Goal: Book appointment/travel/reservation

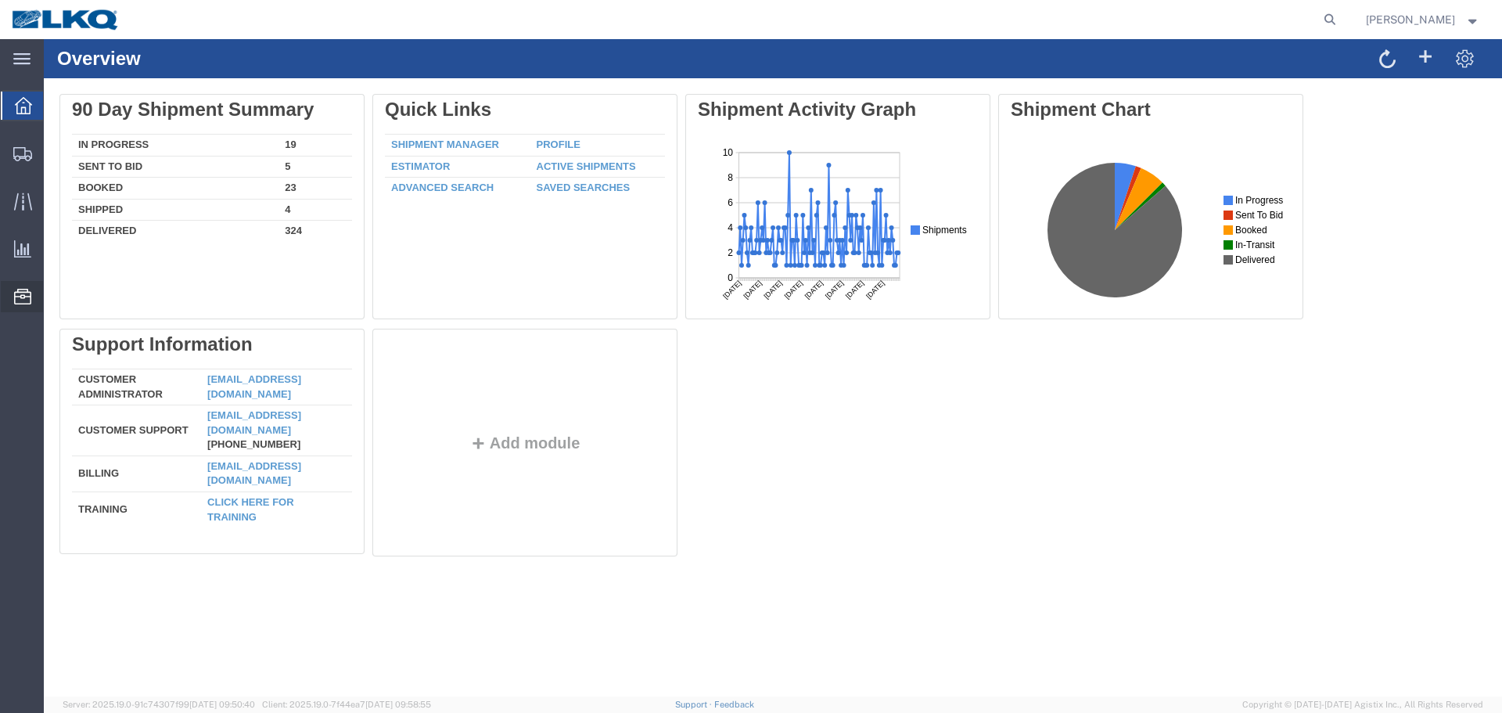
click at [0, 0] on span "Location Appointment" at bounding box center [0, 0] width 0 height 0
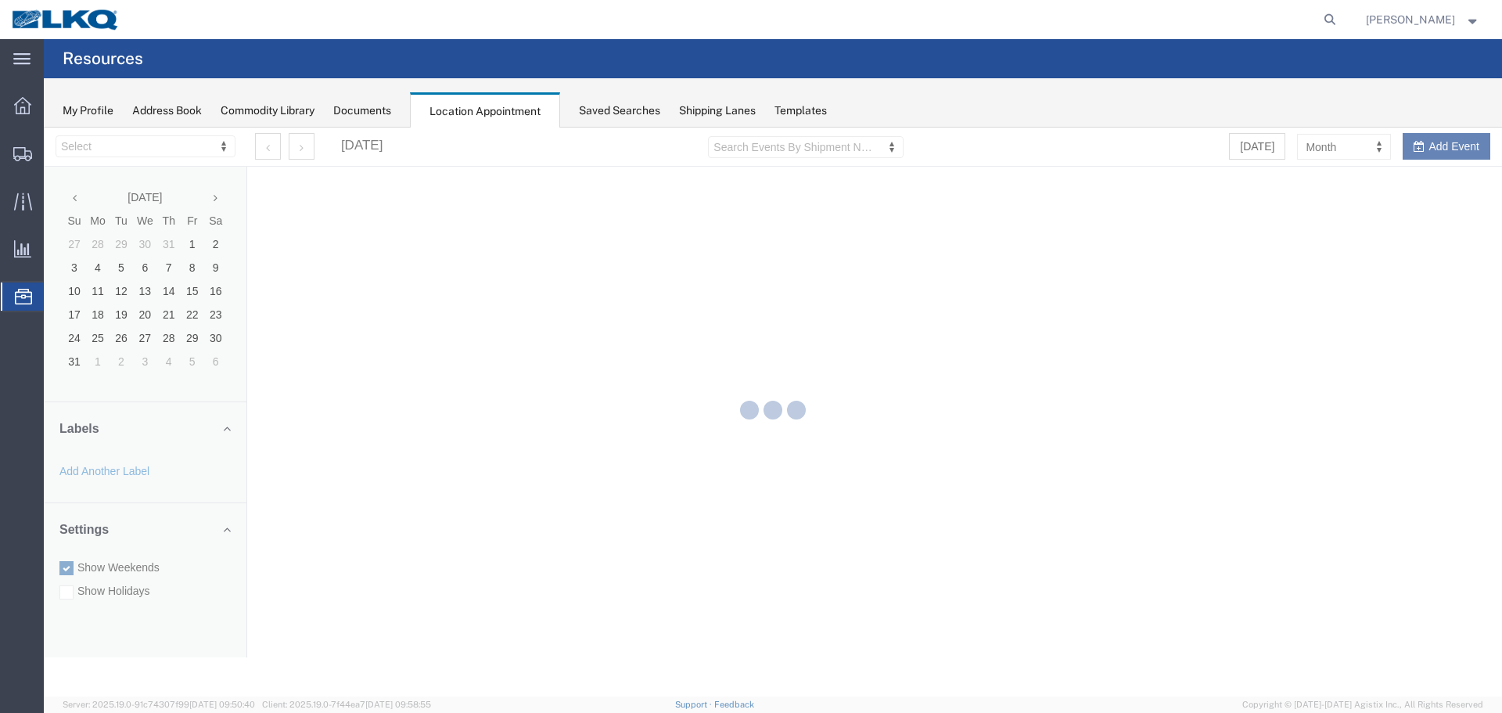
select select "28018"
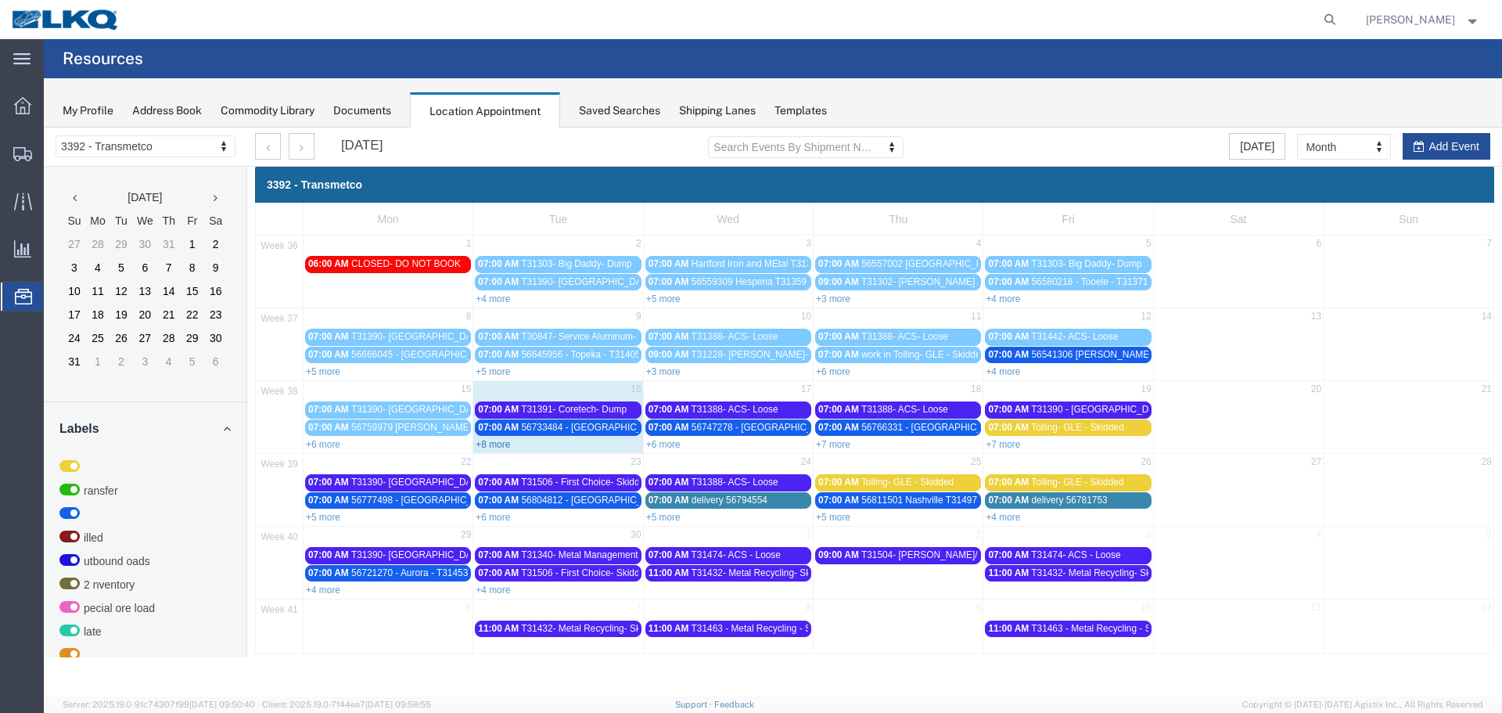
click at [505, 447] on link "+8 more" at bounding box center [493, 444] width 34 height 11
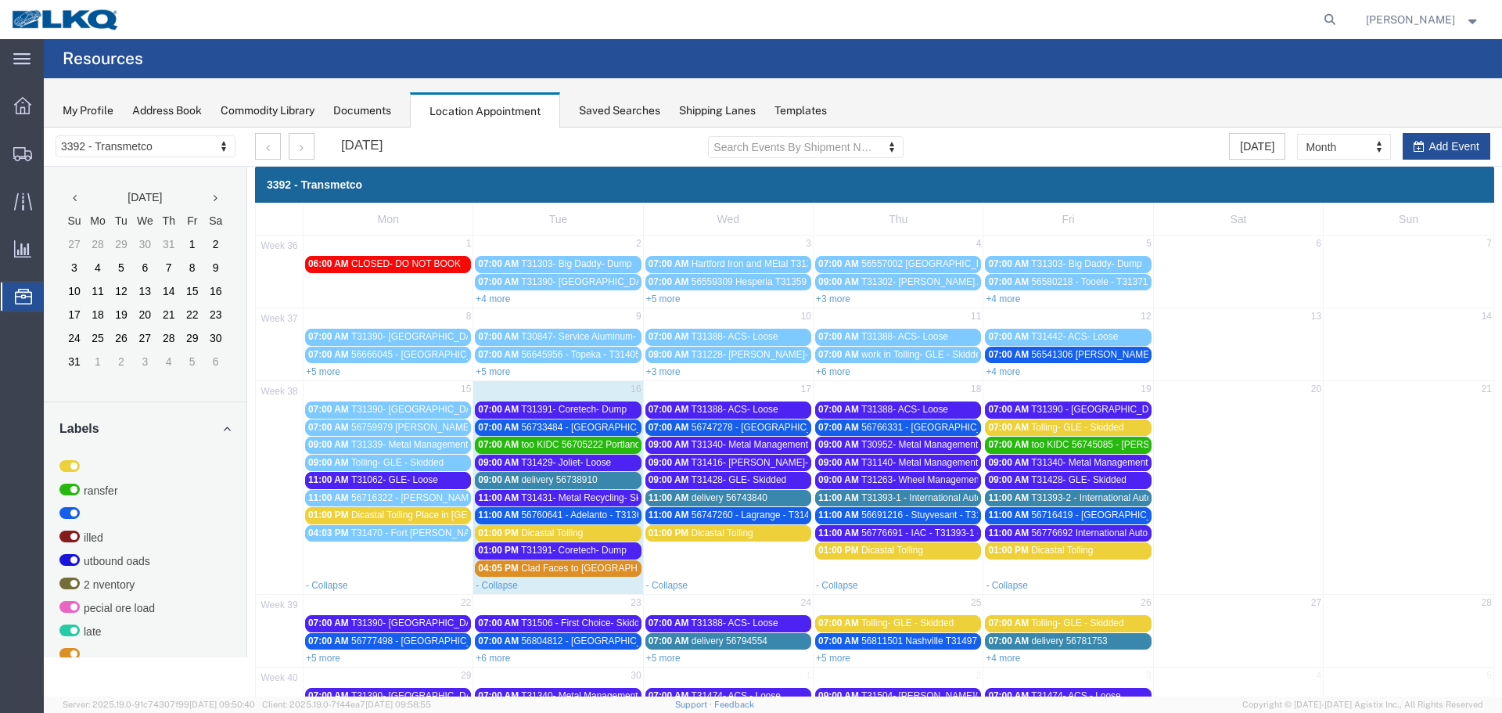
click at [598, 430] on span "56733484 - [GEOGRAPHIC_DATA] - T31462 - Palletized" at bounding box center [638, 427] width 235 height 11
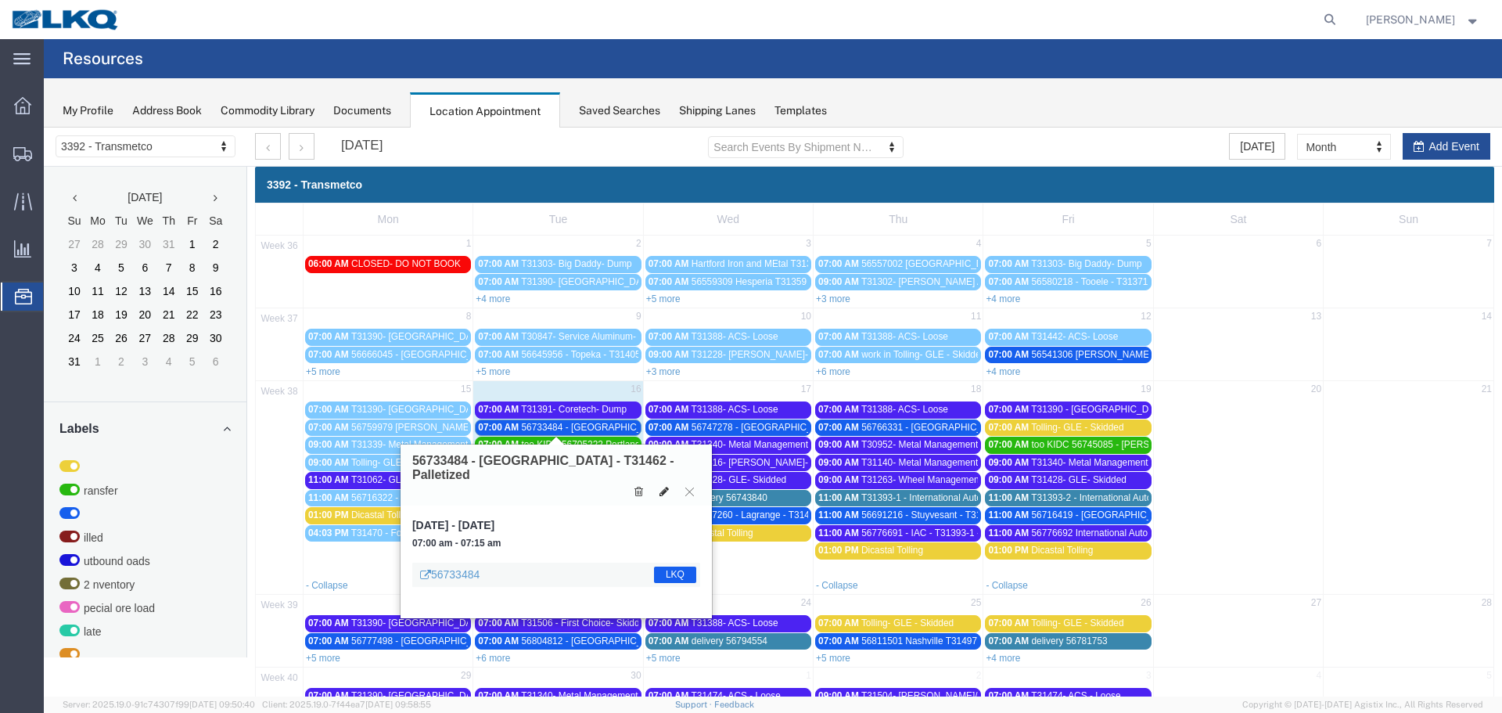
click at [660, 486] on icon at bounding box center [664, 491] width 9 height 11
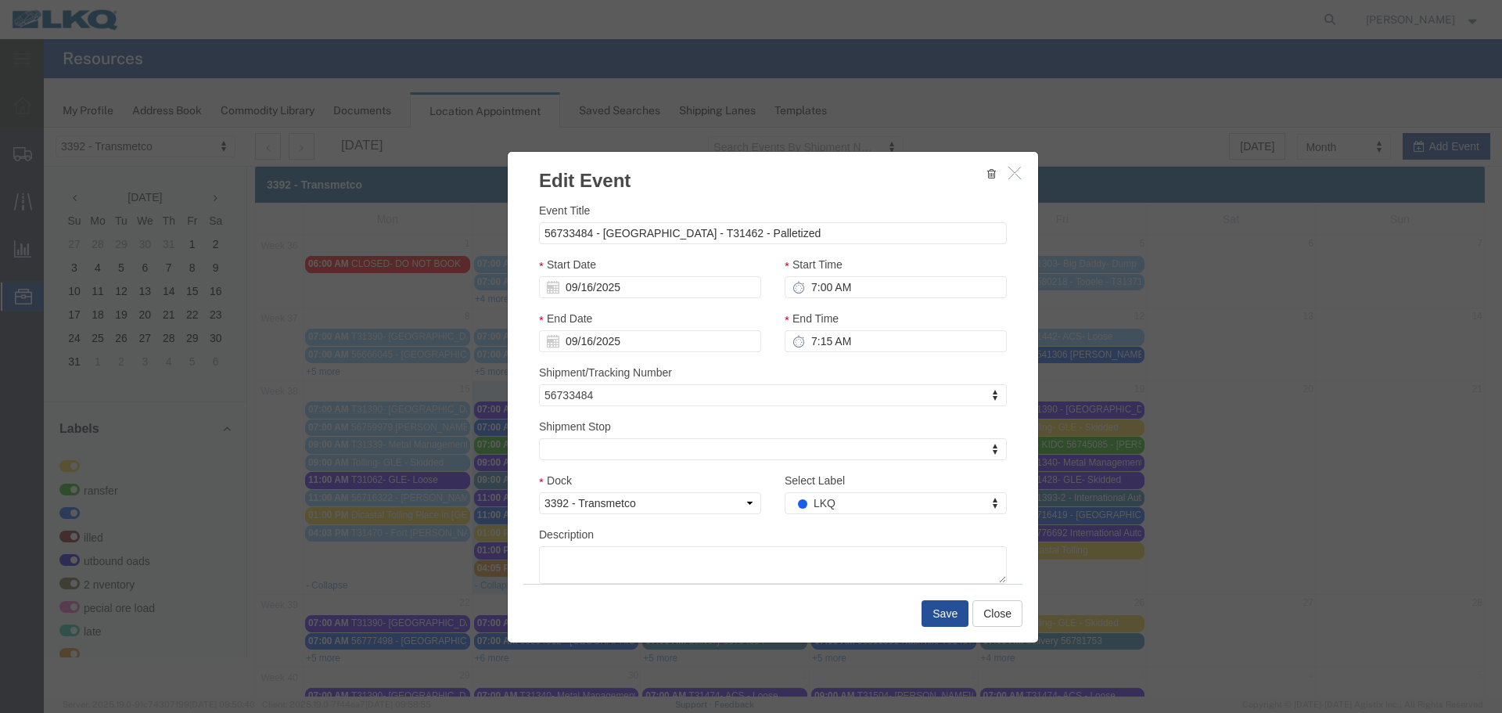
select select
type input "de"
select select "40"
click at [929, 606] on button "Save" at bounding box center [945, 613] width 47 height 27
